Goal: Task Accomplishment & Management: Manage account settings

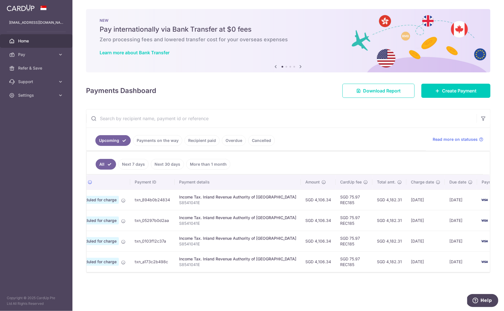
scroll to position [0, 36]
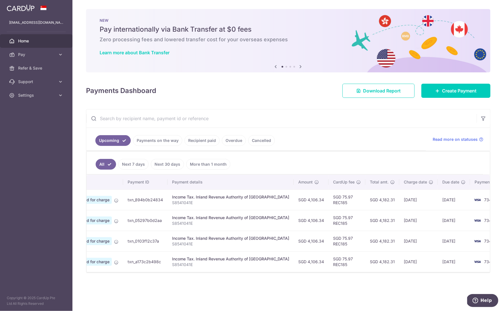
click at [198, 139] on link "Recipient paid" at bounding box center [201, 140] width 35 height 11
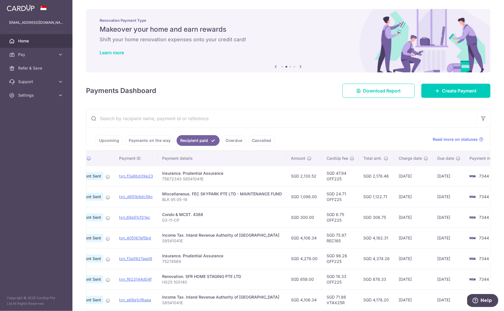
scroll to position [0, 30]
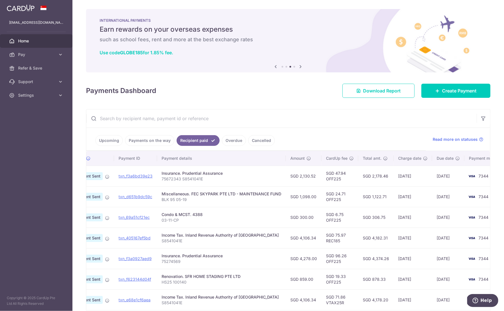
click at [151, 137] on link "Payments on the way" at bounding box center [149, 140] width 49 height 11
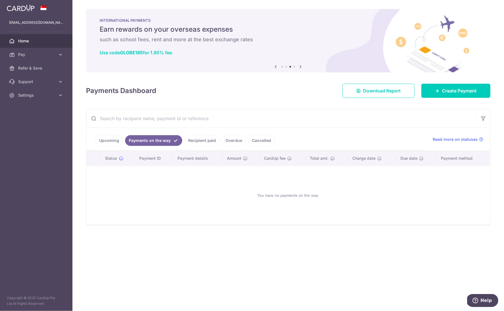
click at [100, 137] on link "Upcoming" at bounding box center [108, 140] width 27 height 11
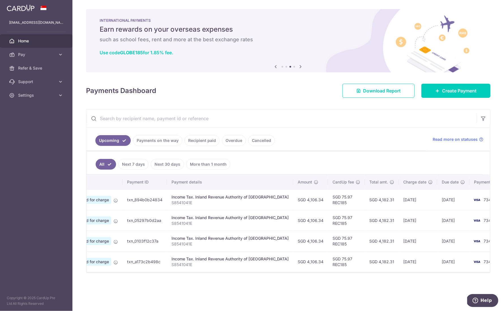
scroll to position [0, 36]
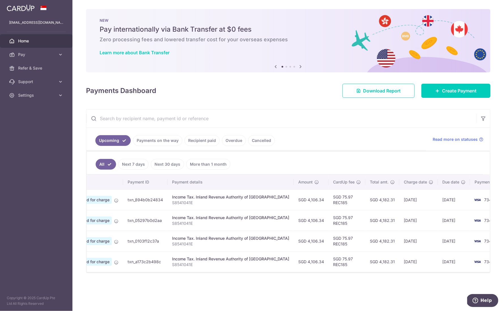
click at [213, 140] on link "Recipient paid" at bounding box center [201, 140] width 35 height 11
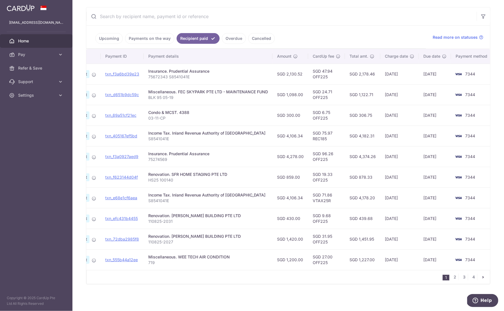
scroll to position [104, 0]
click at [455, 278] on link "2" at bounding box center [454, 277] width 7 height 7
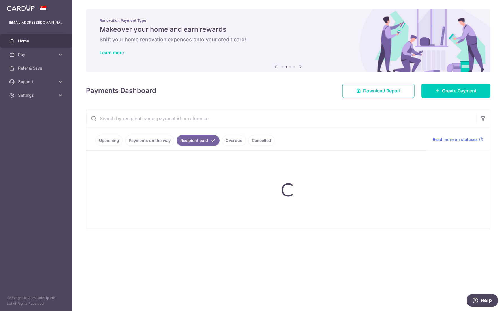
scroll to position [0, 0]
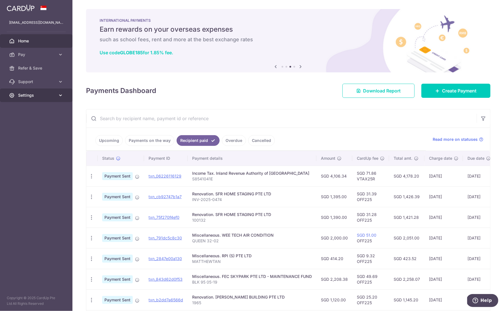
click at [54, 96] on span "Settings" at bounding box center [36, 95] width 37 height 6
click at [32, 123] on span "Logout" at bounding box center [36, 123] width 37 height 6
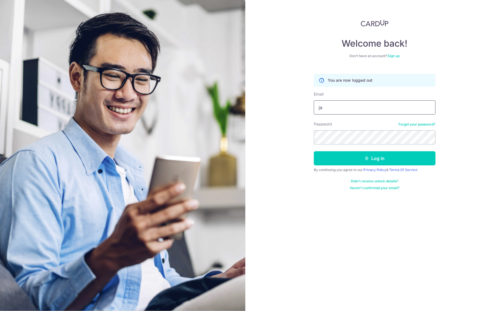
type input "[EMAIL_ADDRESS][DOMAIN_NAME]"
click at [374, 159] on button "Log in" at bounding box center [375, 158] width 122 height 14
click at [399, 159] on button "Log in" at bounding box center [375, 158] width 122 height 14
